Goal: Book appointment/travel/reservation

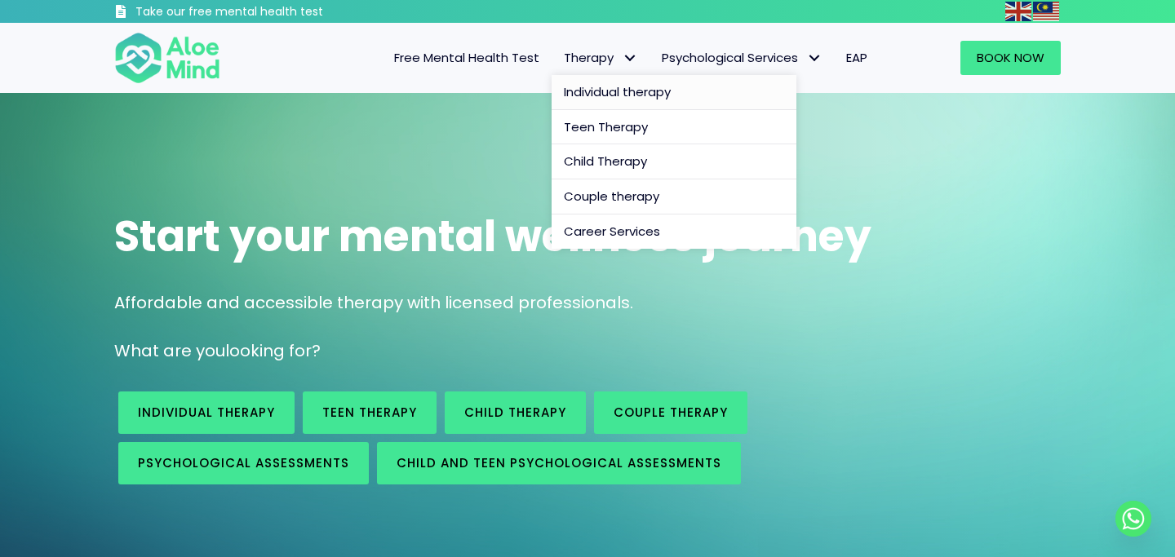
click at [618, 91] on span "Individual therapy" at bounding box center [617, 91] width 107 height 17
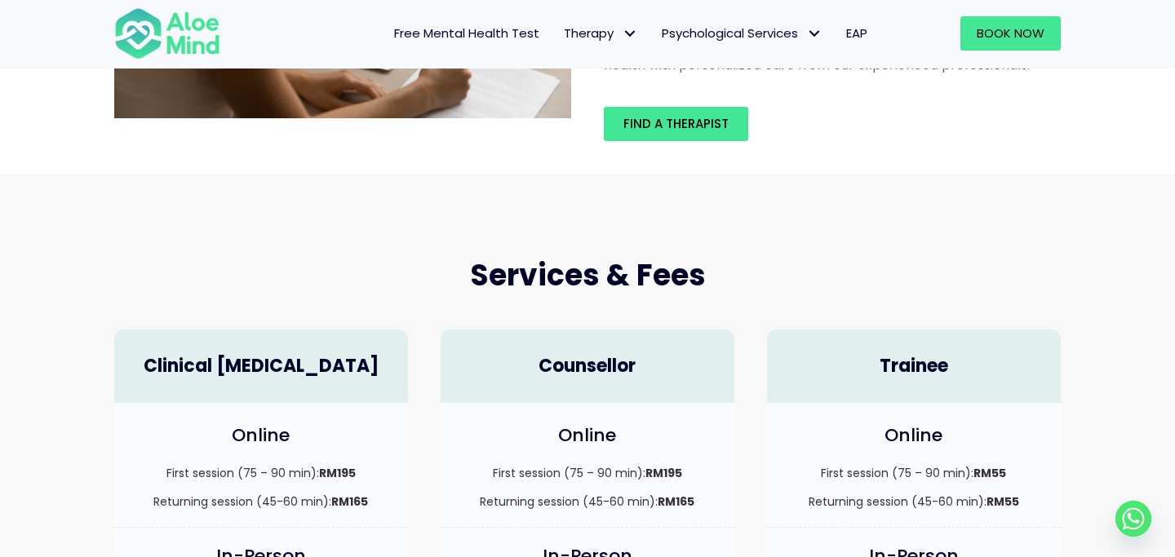
scroll to position [253, 0]
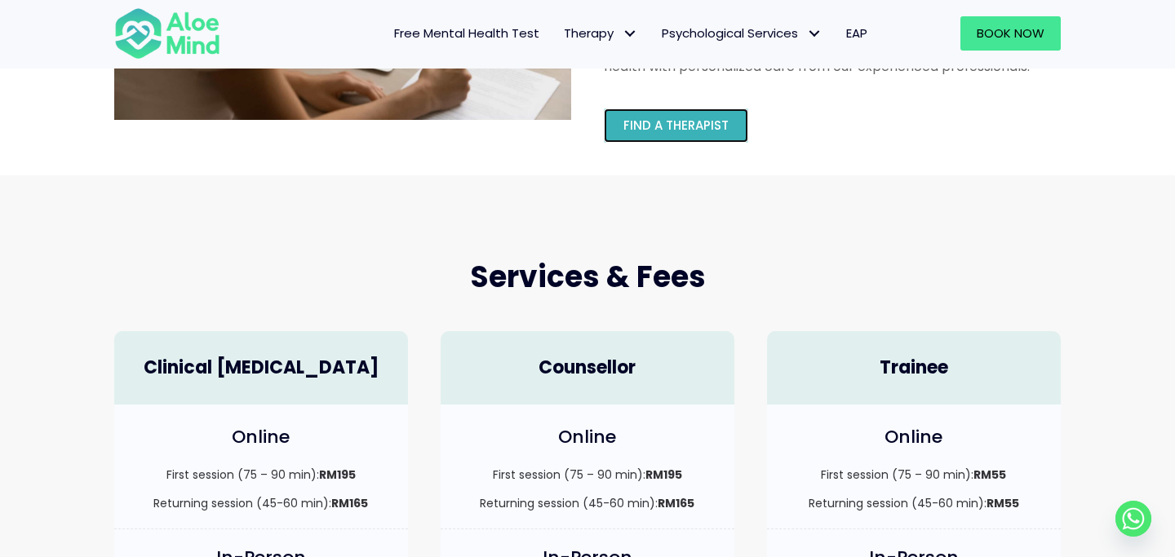
click at [740, 132] on link "Find a therapist" at bounding box center [676, 125] width 144 height 34
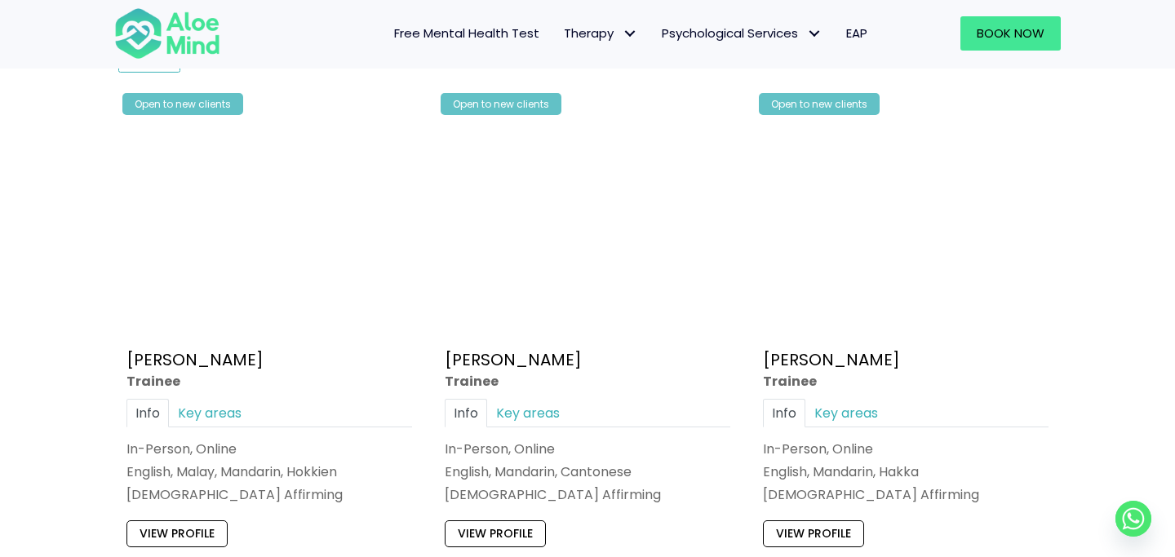
scroll to position [870, 0]
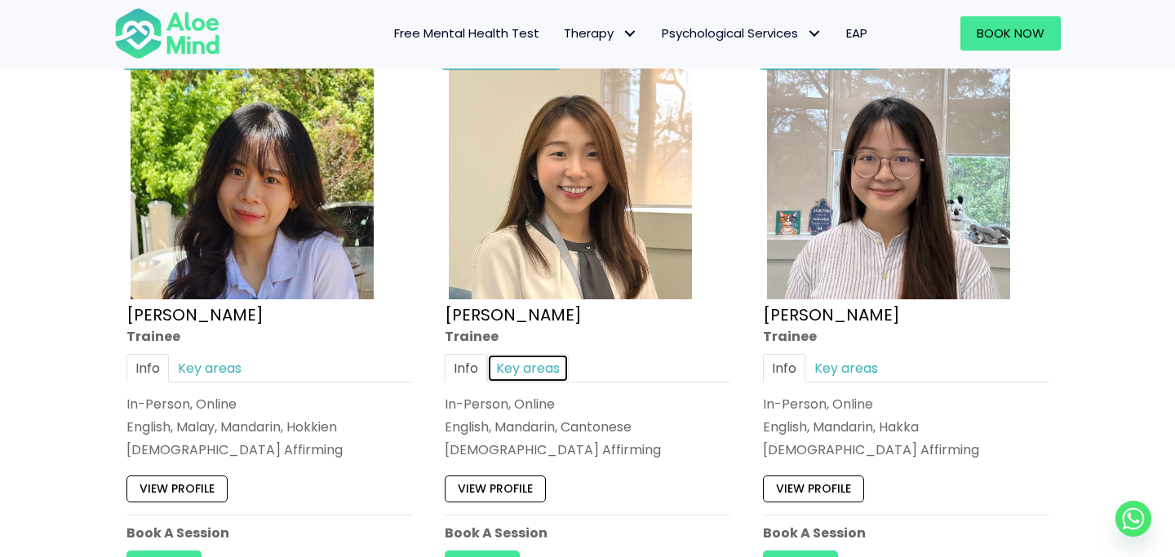
click at [540, 377] on link "Key areas" at bounding box center [528, 368] width 82 height 29
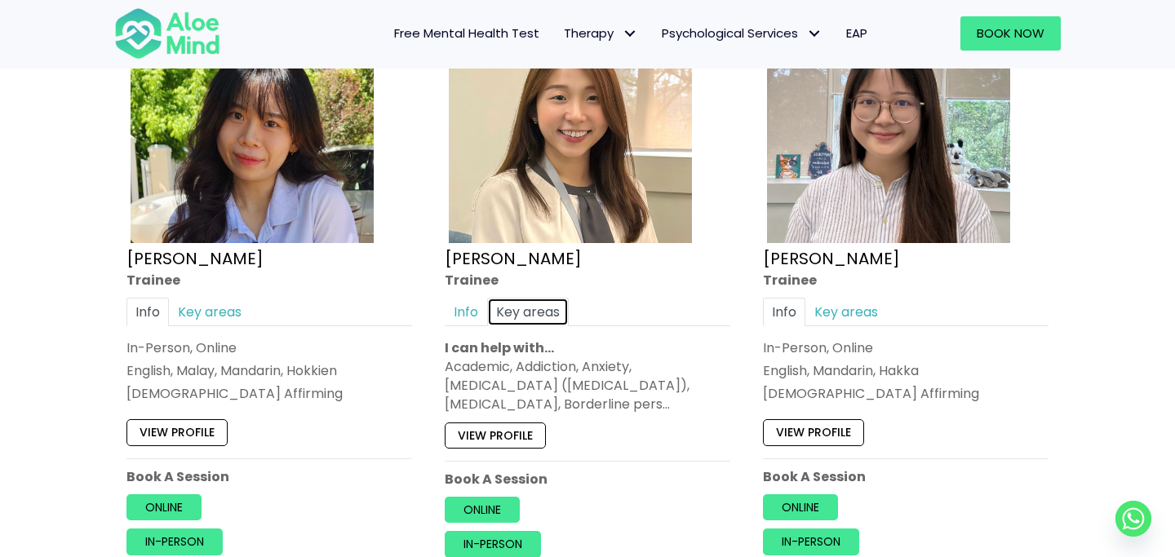
scroll to position [962, 0]
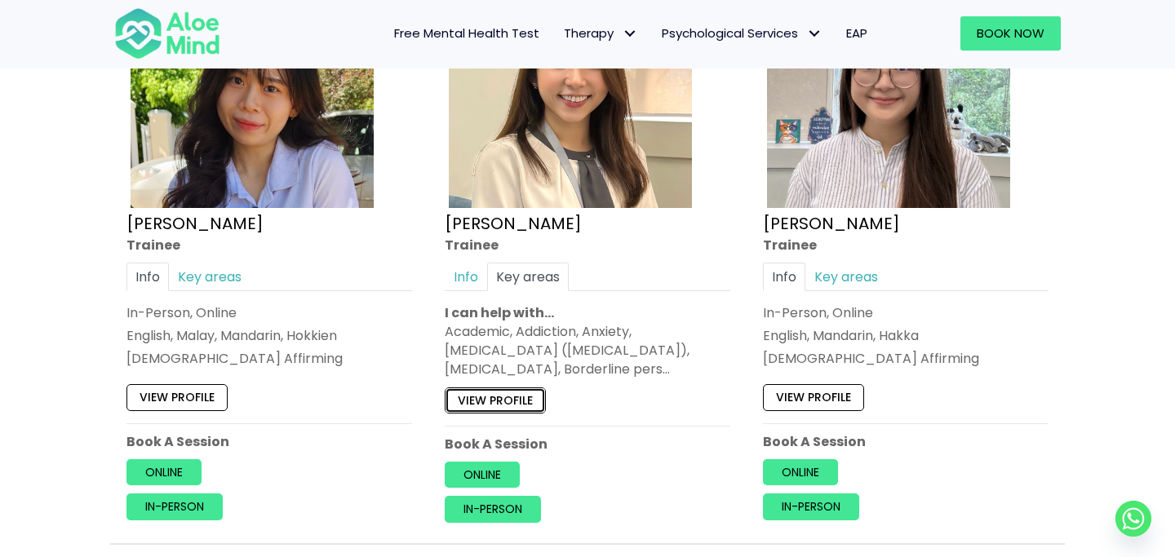
click at [511, 402] on link "View profile" at bounding box center [495, 400] width 101 height 26
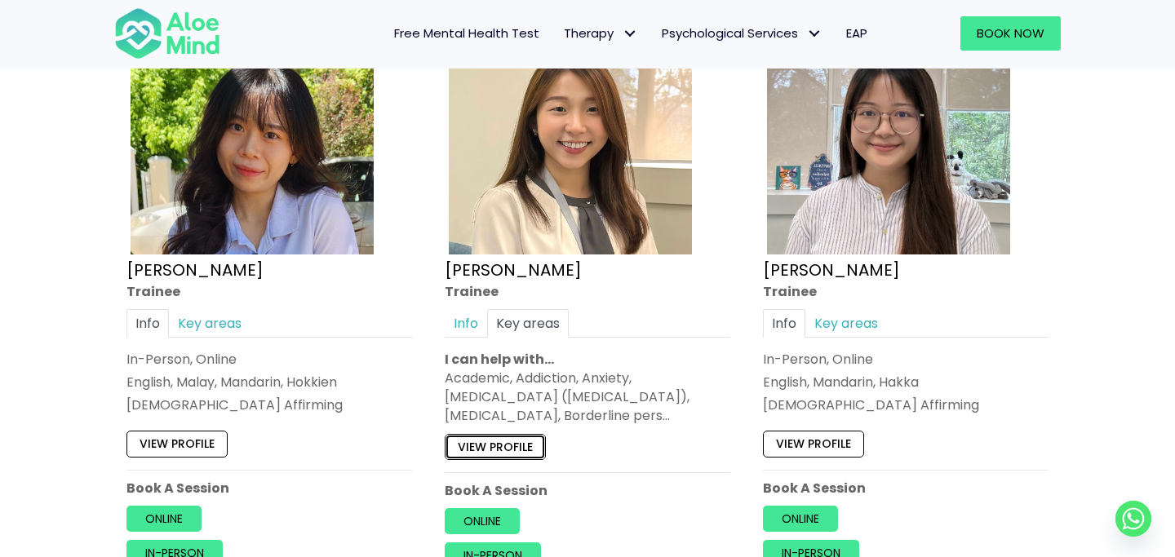
scroll to position [887, 0]
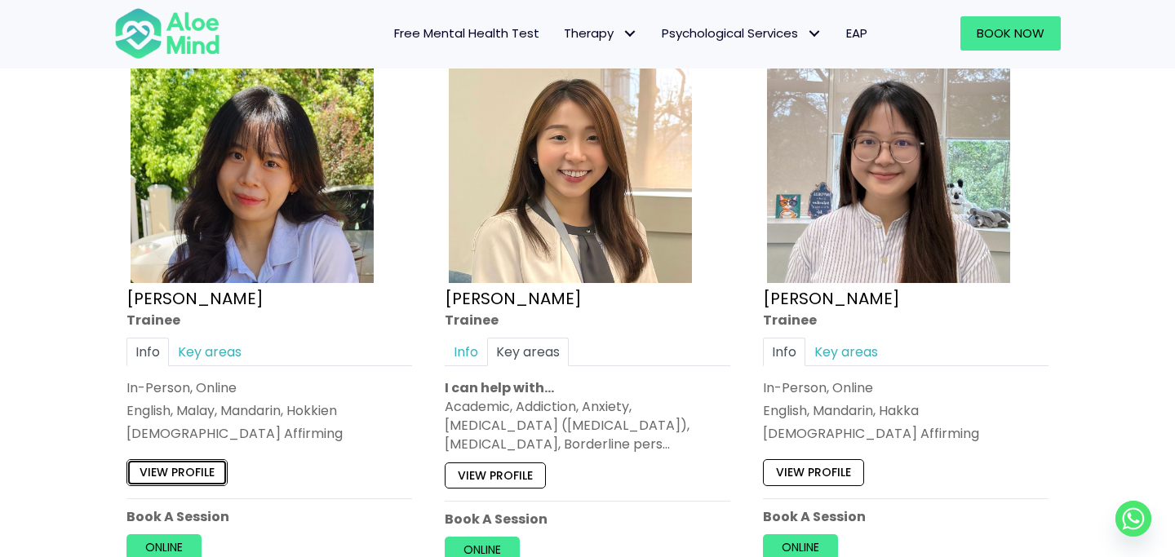
click at [201, 476] on link "View profile" at bounding box center [176, 472] width 101 height 26
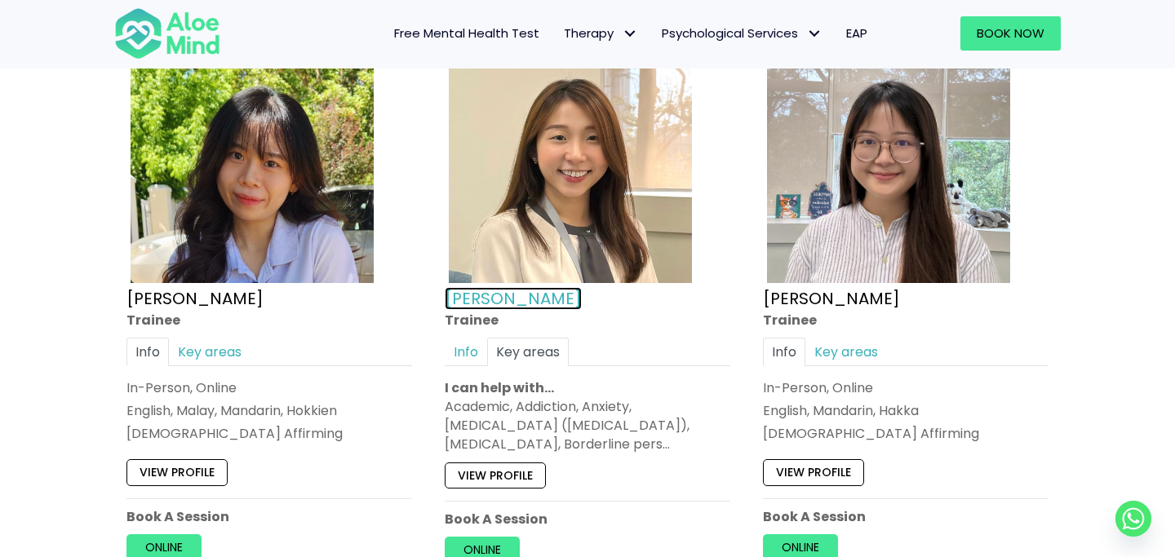
click at [473, 303] on link "[PERSON_NAME]" at bounding box center [513, 297] width 137 height 23
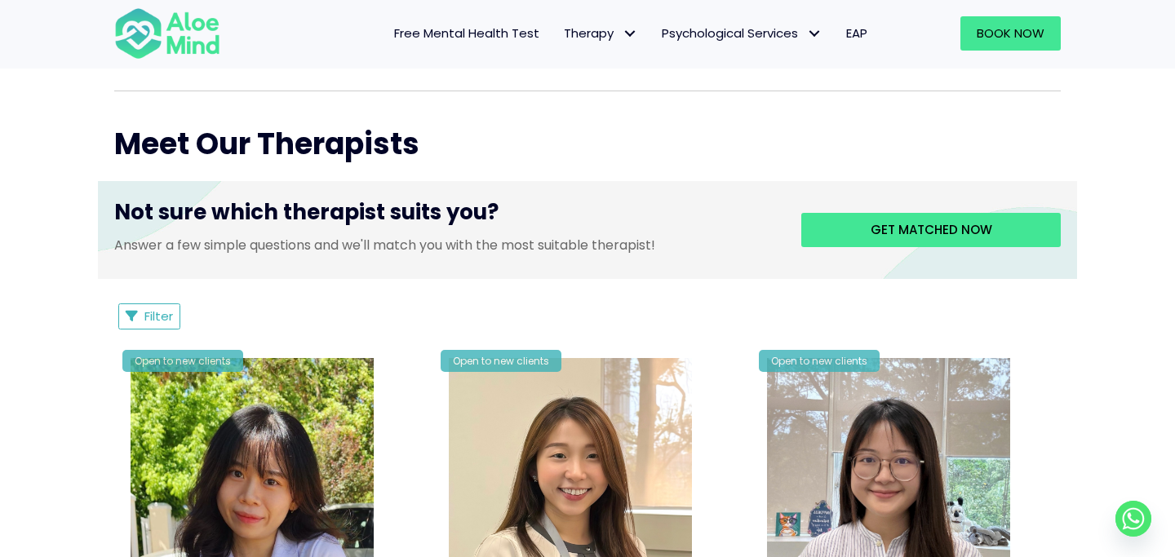
scroll to position [461, 0]
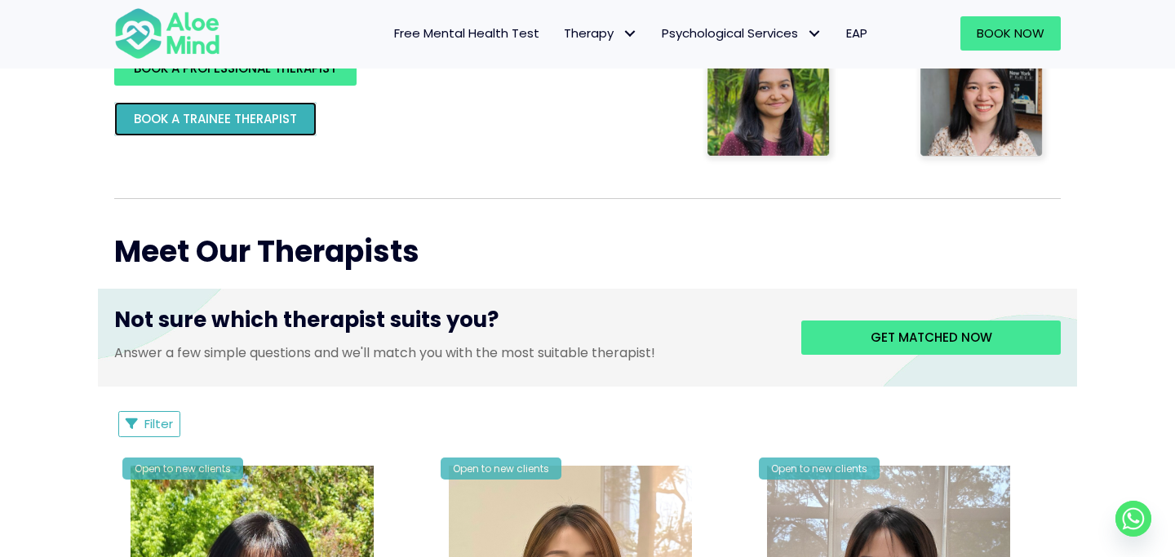
click at [256, 120] on span "BOOK A TRAINEE THERAPIST" at bounding box center [215, 118] width 163 height 17
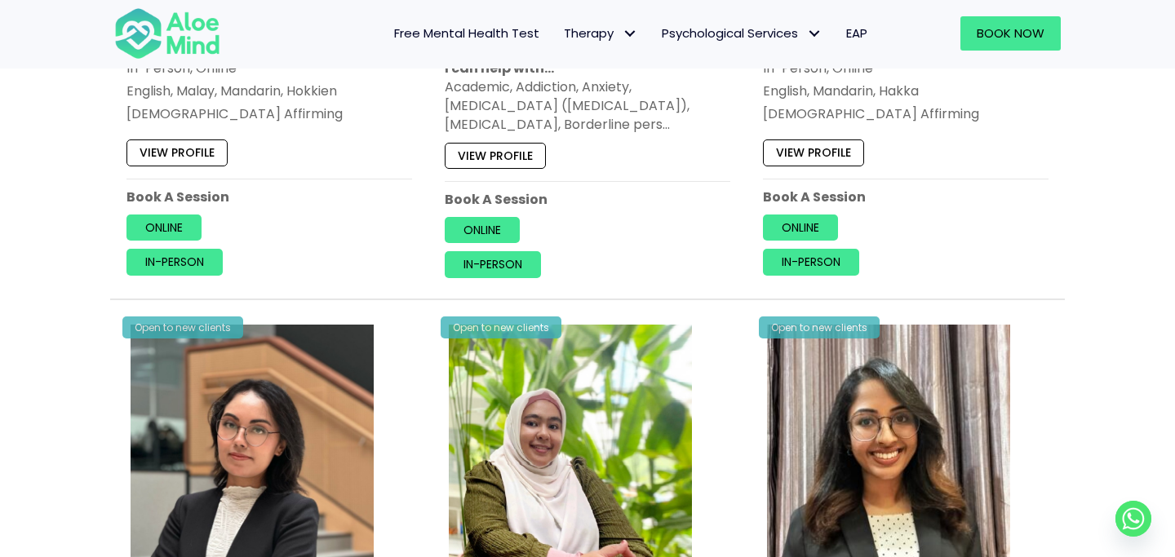
scroll to position [1337, 0]
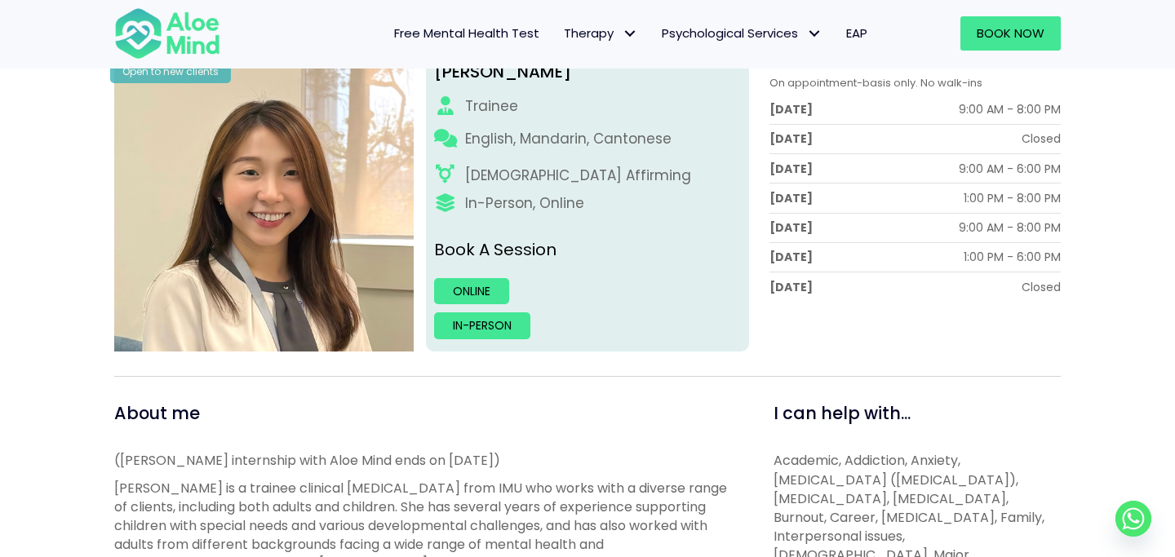
scroll to position [316, 0]
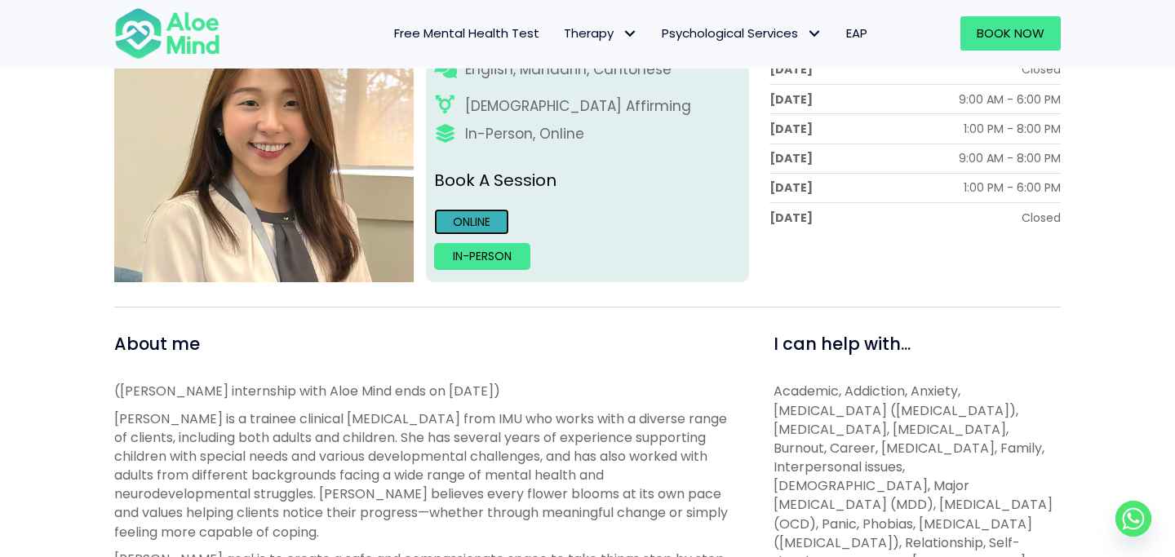
click at [473, 218] on link "Online" at bounding box center [471, 222] width 75 height 26
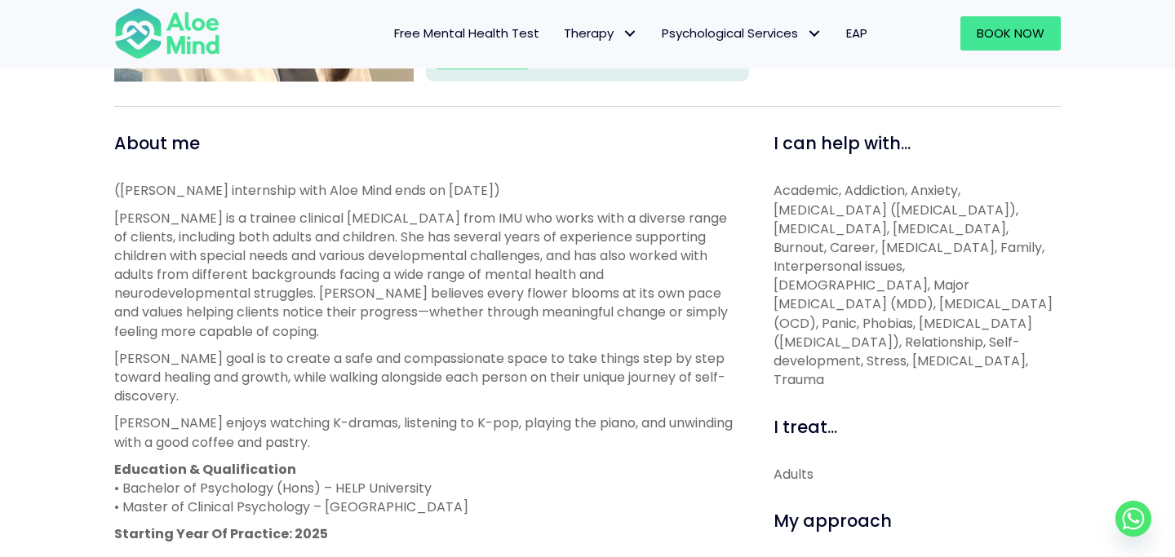
scroll to position [644, 0]
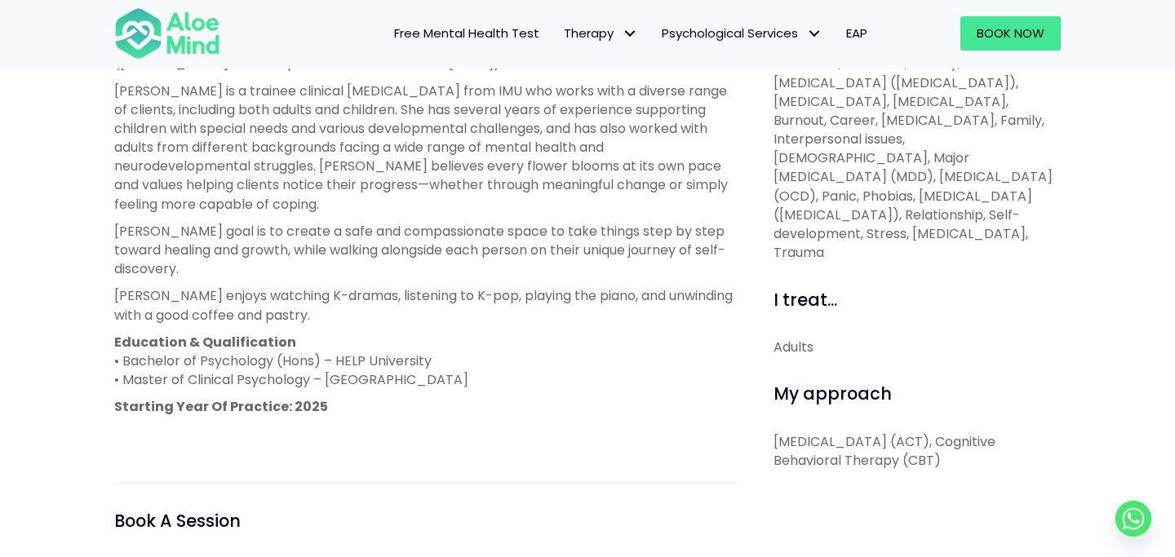
click at [899, 216] on p "Academic, Addiction, Anxiety, Attention Deficit Hyperactivity Disorder (ADHD), …" at bounding box center [916, 158] width 287 height 208
drag, startPoint x: 954, startPoint y: 228, endPoint x: 987, endPoint y: 135, distance: 98.5
click at [987, 135] on p "Academic, Addiction, Anxiety, Attention Deficit Hyperactivity Disorder (ADHD), …" at bounding box center [916, 158] width 287 height 208
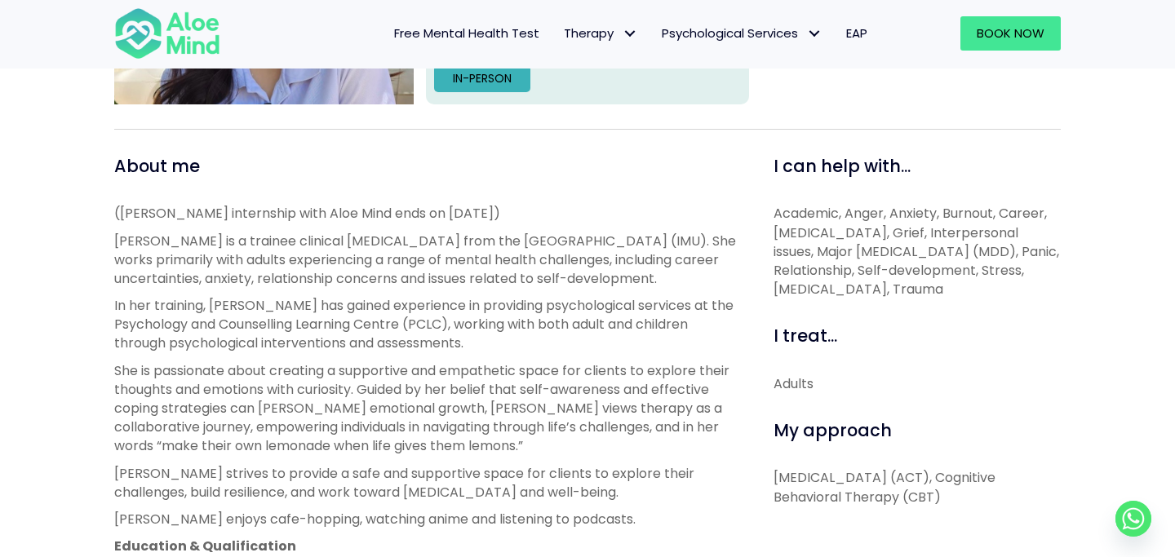
scroll to position [352, 0]
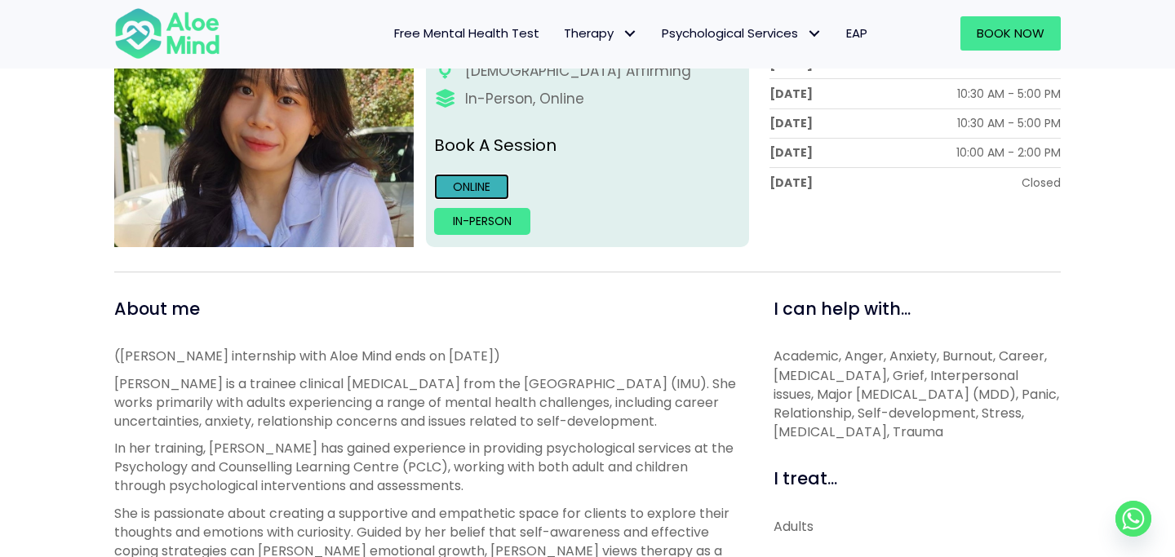
click at [476, 189] on link "Online" at bounding box center [471, 187] width 75 height 26
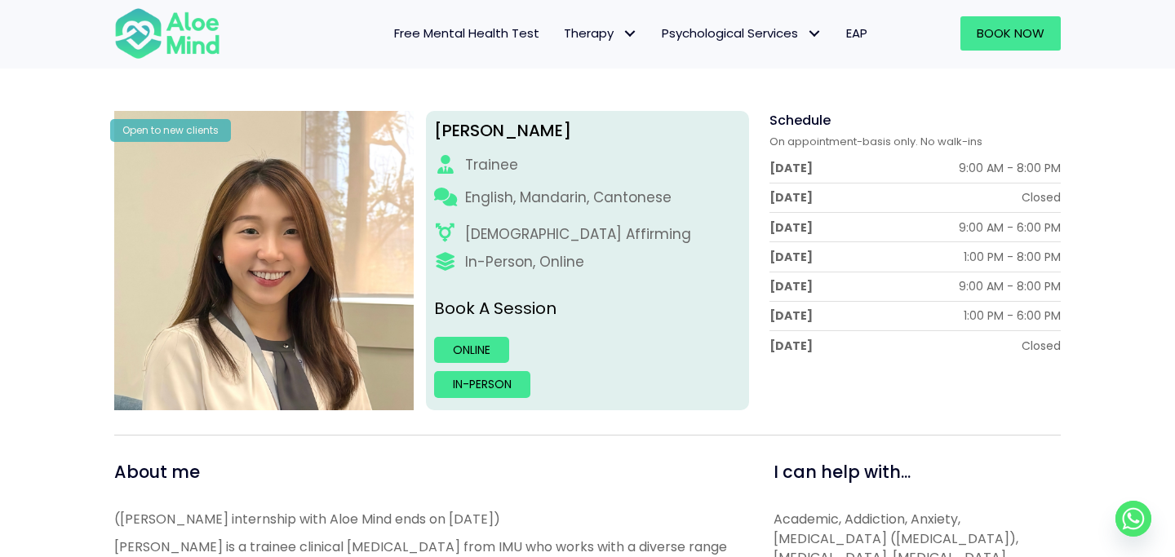
scroll to position [356, 0]
